Goal: Book appointment/travel/reservation

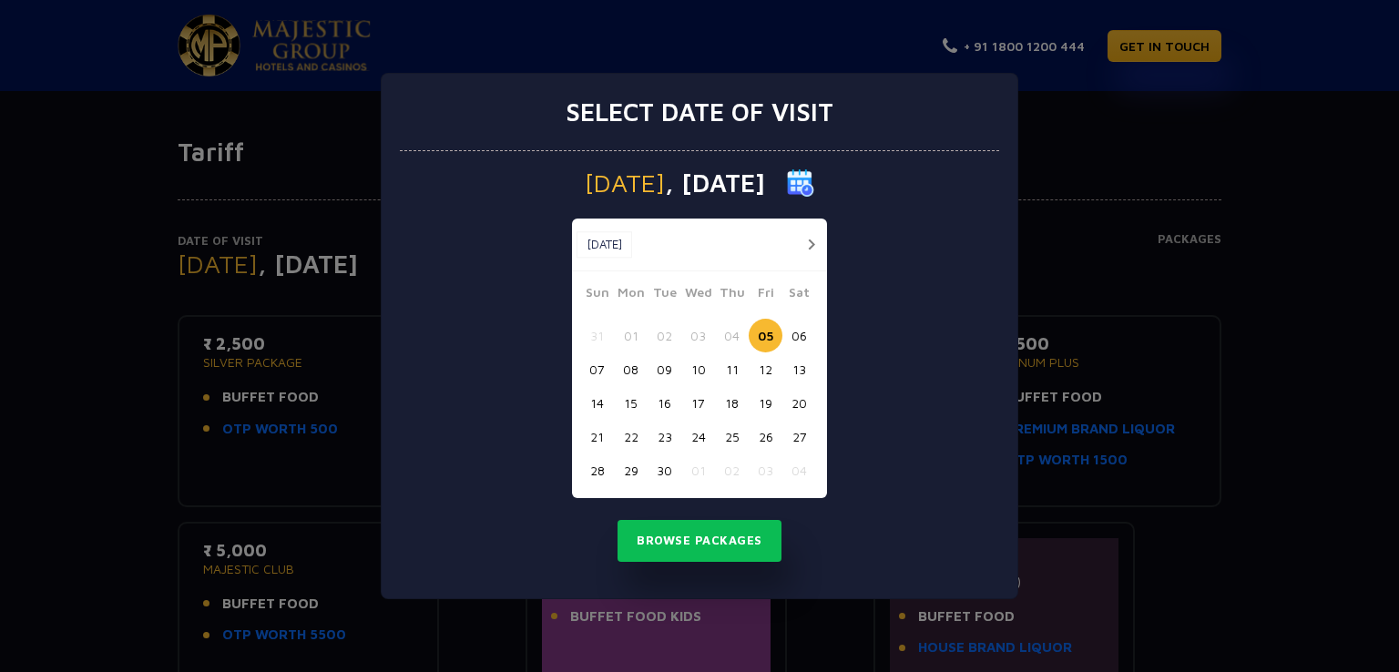
click at [797, 247] on div at bounding box center [806, 244] width 34 height 23
click at [809, 240] on button "button" at bounding box center [811, 244] width 23 height 23
click at [763, 324] on button "03" at bounding box center [766, 336] width 34 height 34
click at [746, 537] on button "Browse Packages" at bounding box center [700, 541] width 164 height 42
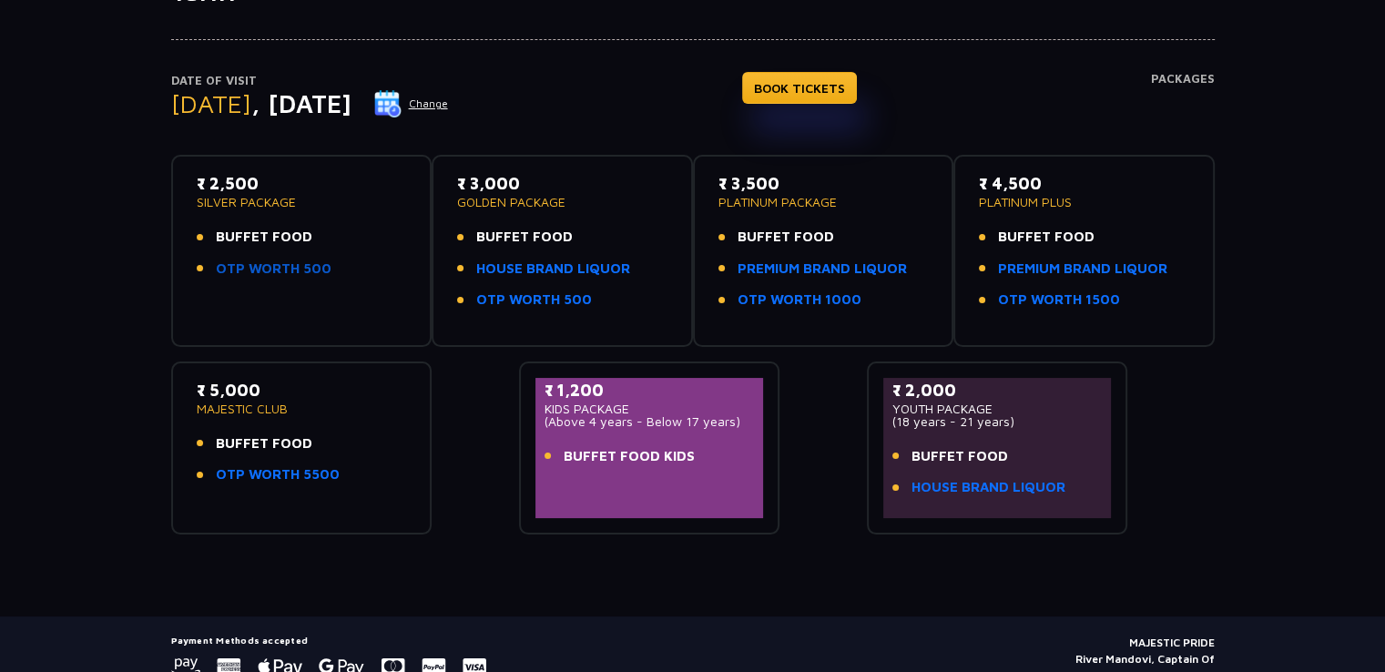
scroll to position [118, 0]
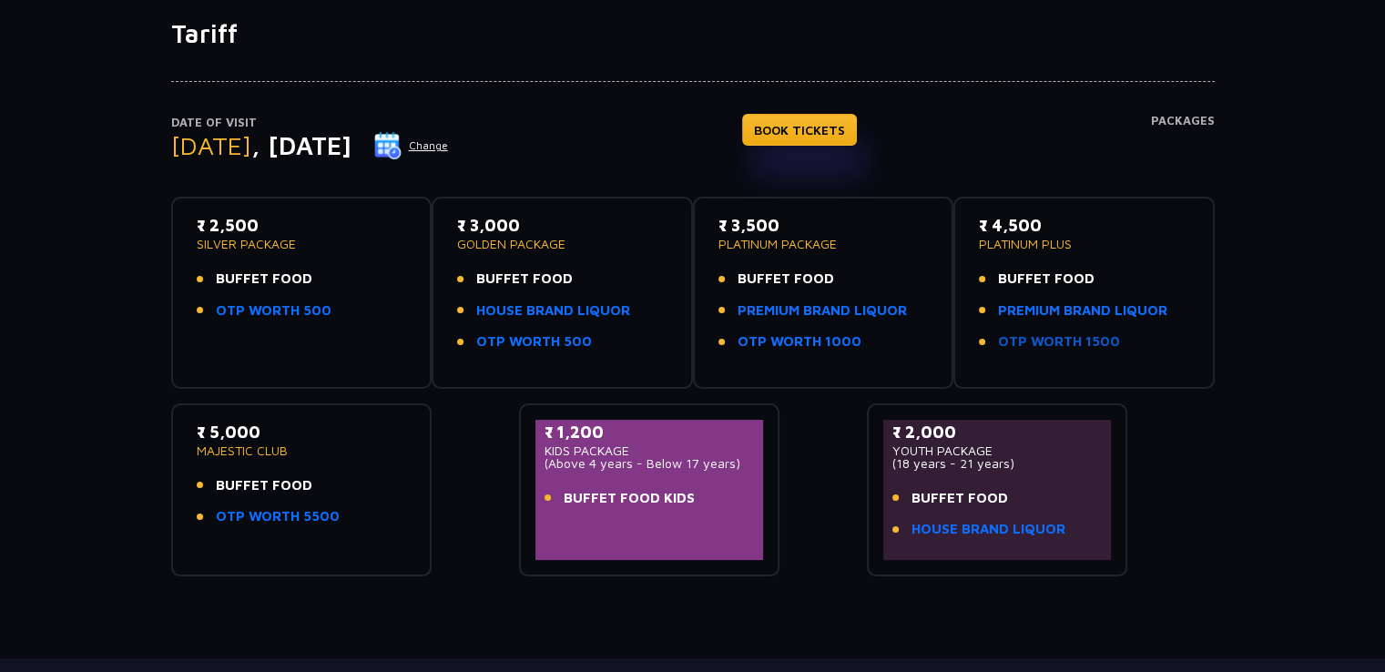
click at [1093, 341] on link "OTP WORTH 1500" at bounding box center [1059, 342] width 122 height 21
click at [1057, 312] on link "PREMIUM BRAND LIQUOR" at bounding box center [1082, 311] width 169 height 21
click at [449, 148] on button "Change" at bounding box center [411, 145] width 76 height 29
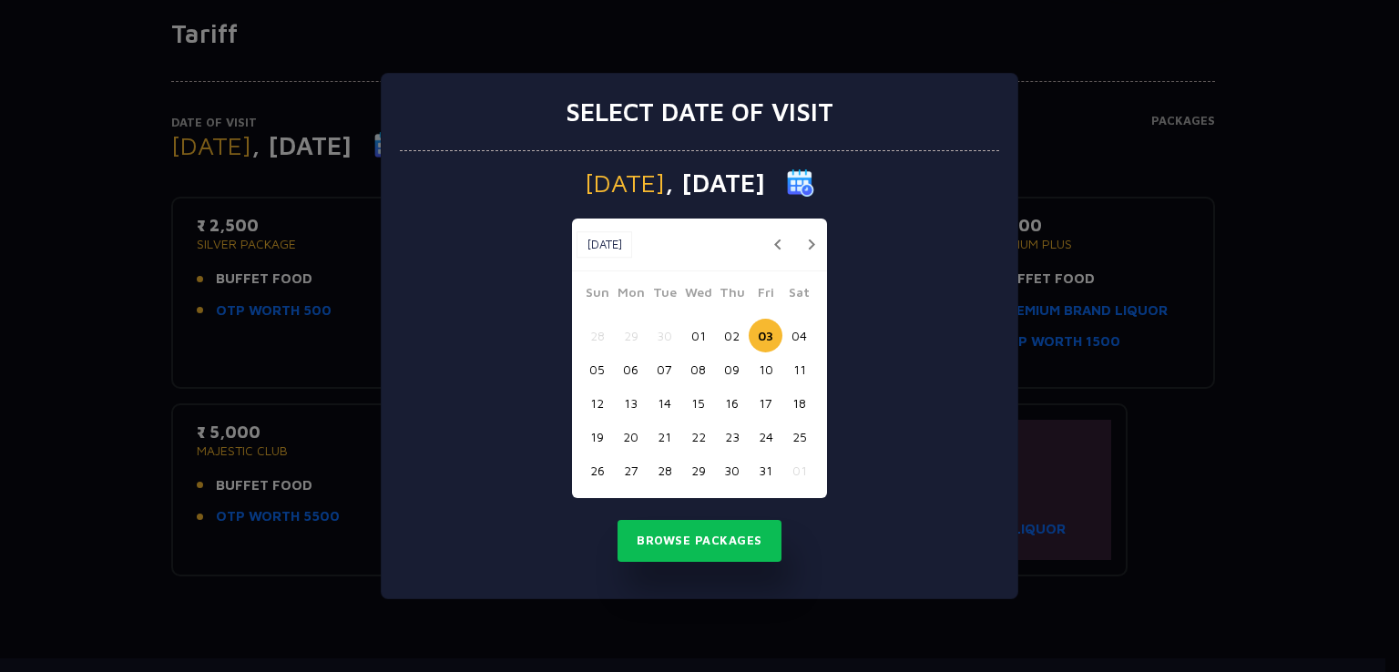
click at [737, 340] on button "02" at bounding box center [732, 336] width 34 height 34
click at [732, 547] on button "Browse Packages" at bounding box center [700, 541] width 164 height 42
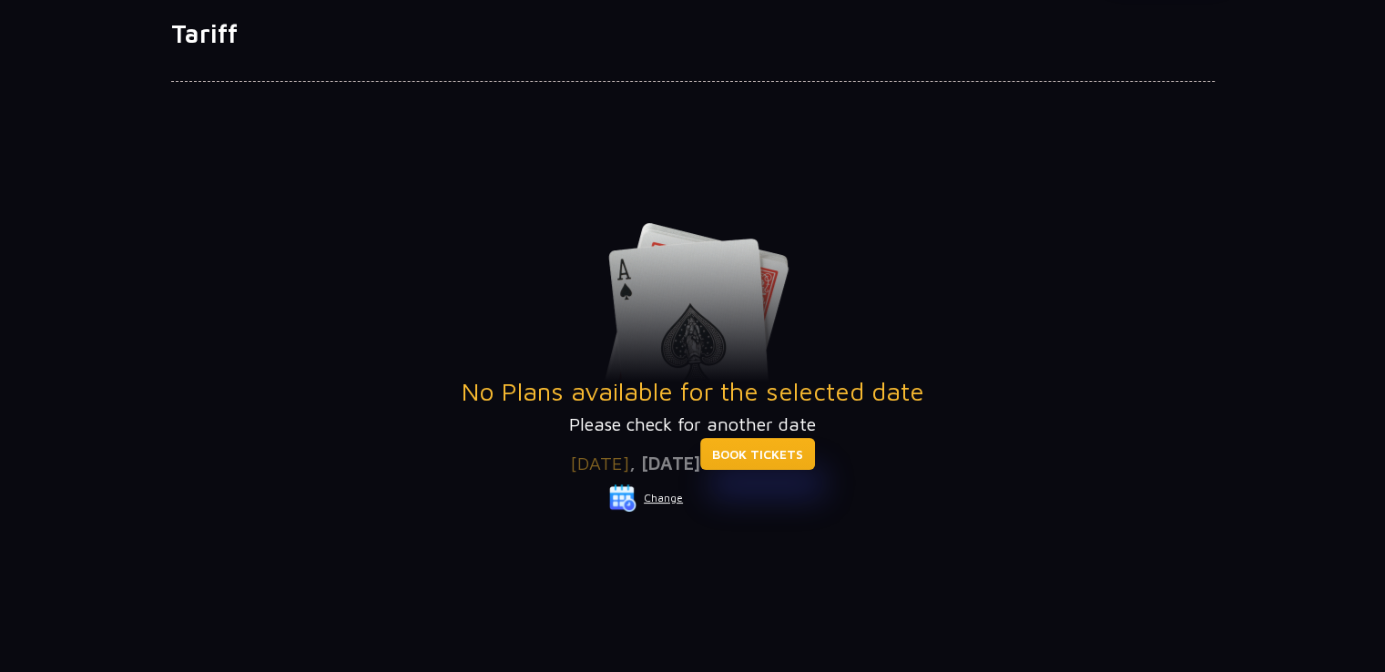
click at [781, 454] on link "BOOK TICKETS" at bounding box center [757, 454] width 115 height 32
click at [665, 506] on button "Change" at bounding box center [646, 498] width 76 height 29
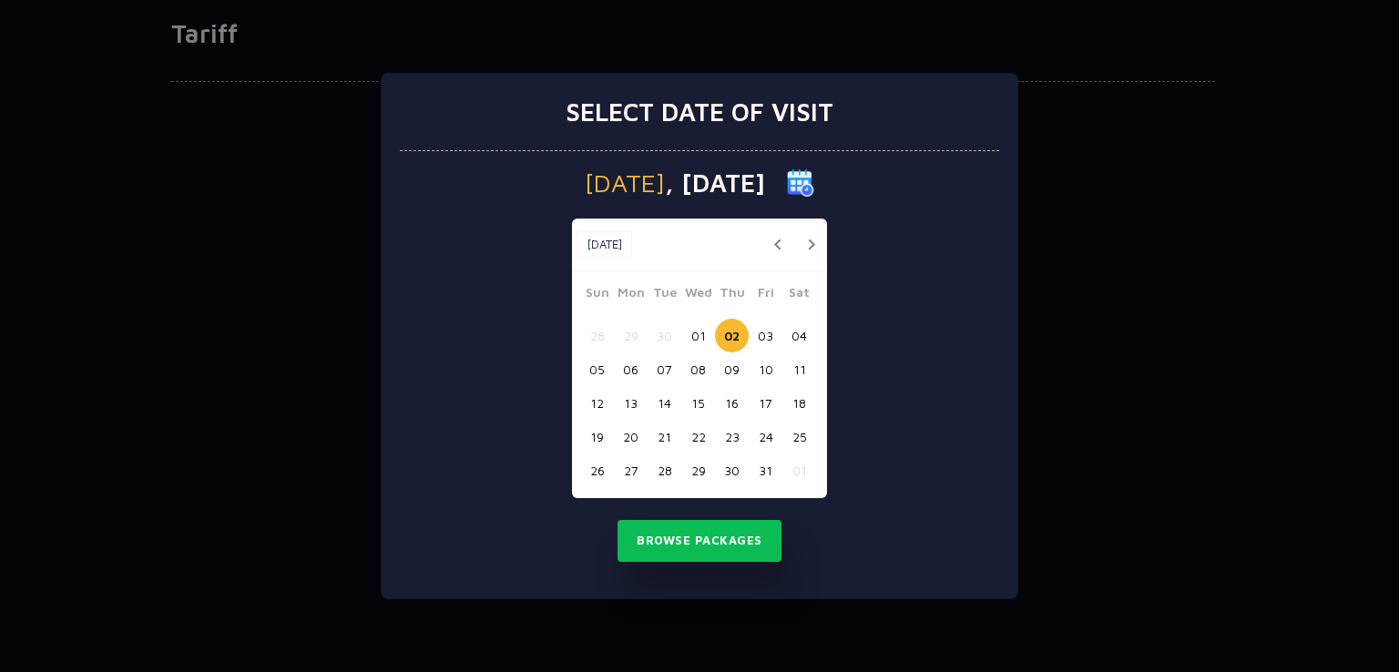
click at [692, 336] on button "01" at bounding box center [698, 336] width 34 height 34
click at [726, 547] on button "Browse Packages" at bounding box center [700, 541] width 164 height 42
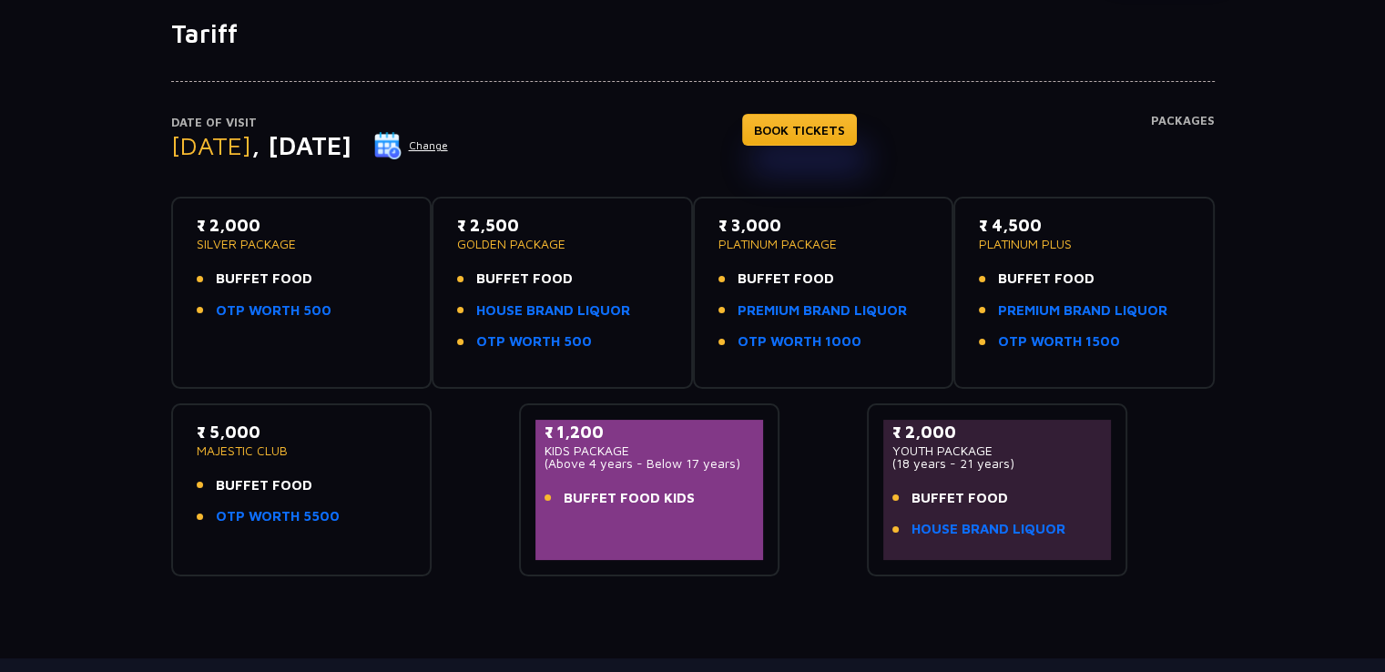
click at [449, 152] on button "Change" at bounding box center [411, 145] width 76 height 29
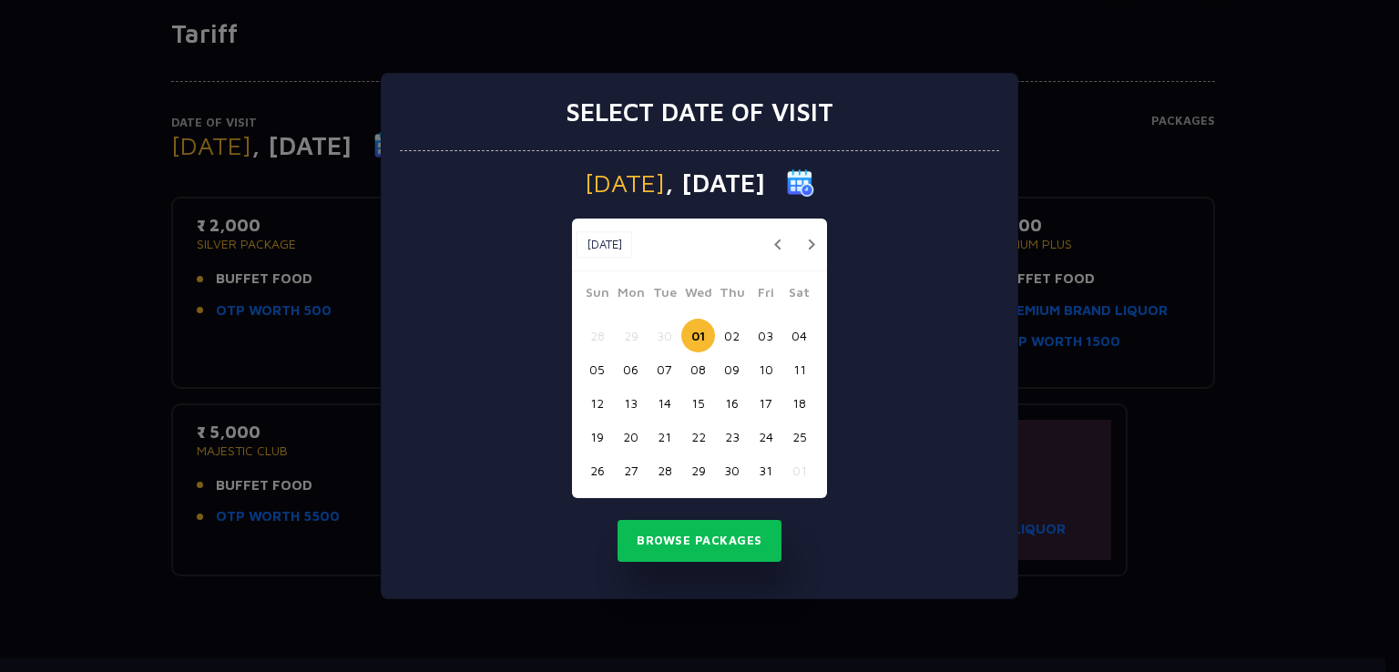
click at [774, 238] on button "button" at bounding box center [777, 244] width 23 height 23
click at [703, 417] on button "17" at bounding box center [698, 403] width 34 height 34
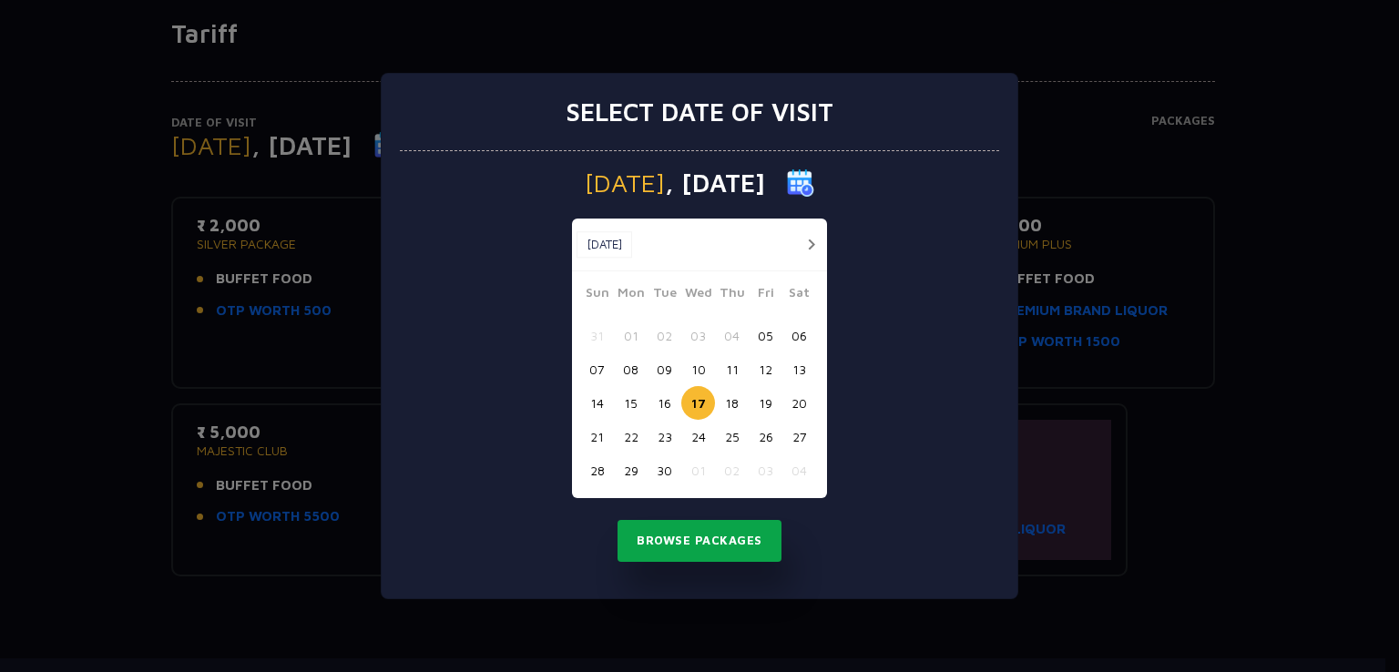
click at [710, 532] on button "Browse Packages" at bounding box center [700, 541] width 164 height 42
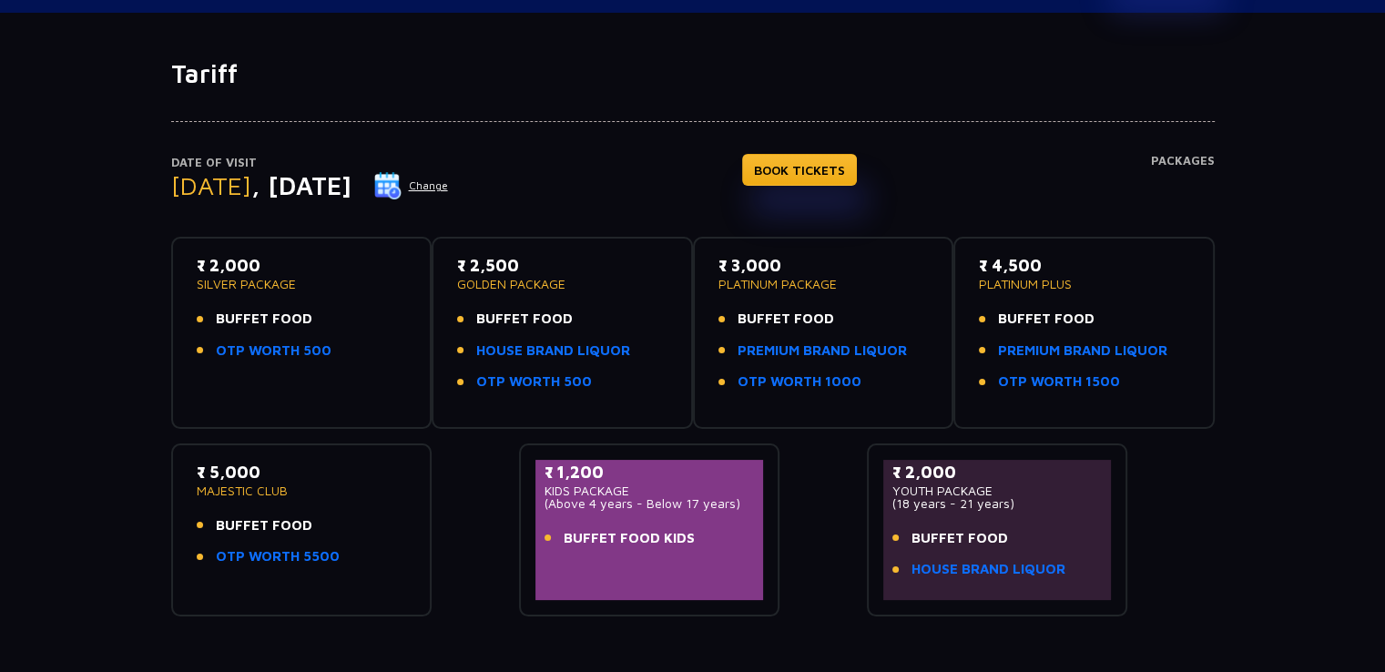
scroll to position [121, 0]
